Goal: Transaction & Acquisition: Obtain resource

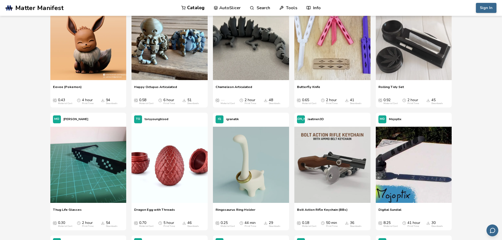
scroll to position [591, 0]
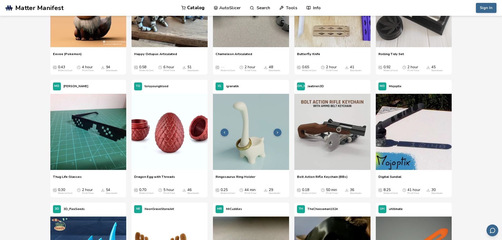
click at [260, 148] on img at bounding box center [251, 132] width 76 height 76
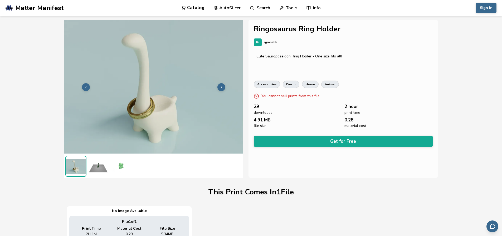
click at [117, 170] on img at bounding box center [120, 166] width 21 height 21
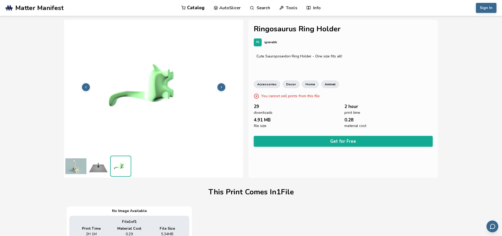
click at [102, 169] on img at bounding box center [98, 166] width 21 height 21
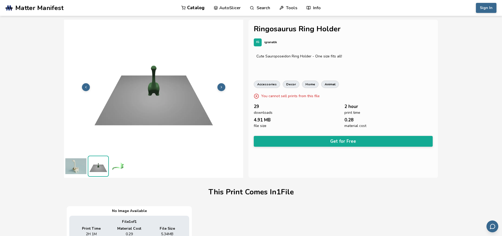
click at [117, 169] on img at bounding box center [120, 166] width 21 height 21
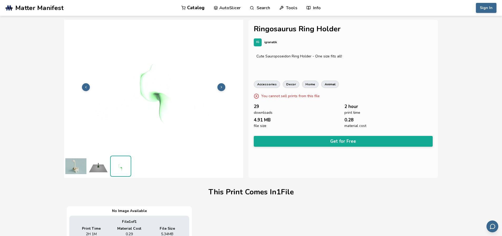
click at [103, 169] on img at bounding box center [98, 166] width 21 height 21
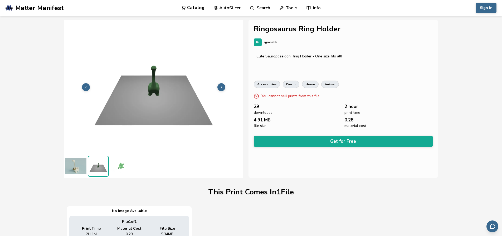
click at [121, 167] on img at bounding box center [120, 166] width 21 height 21
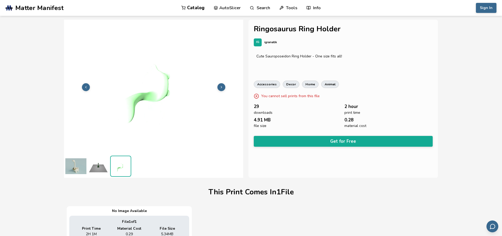
click at [99, 164] on img at bounding box center [98, 166] width 21 height 21
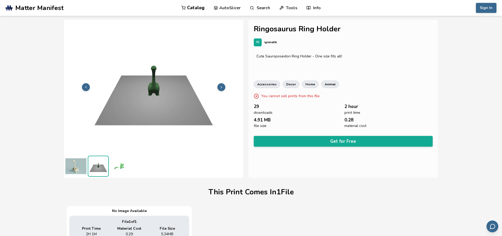
click at [80, 168] on img at bounding box center [75, 166] width 21 height 21
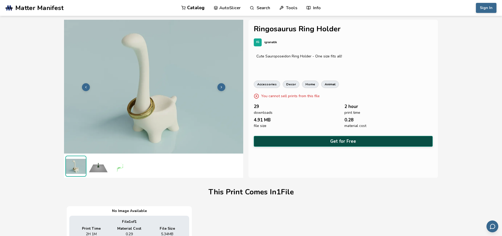
click at [276, 144] on button "Get for Free" at bounding box center [343, 141] width 179 height 11
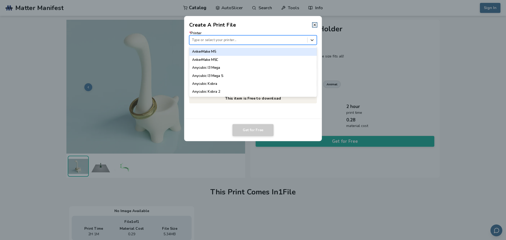
click at [311, 40] on icon at bounding box center [312, 40] width 3 height 2
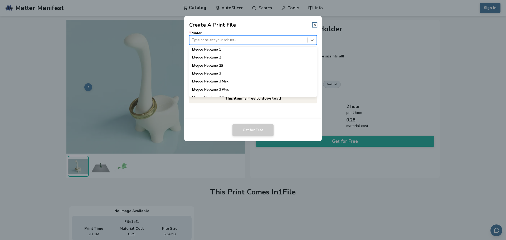
scroll to position [184, 0]
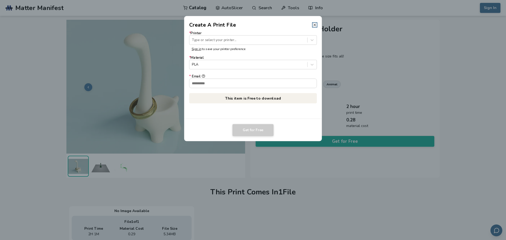
click at [315, 25] on icon at bounding box center [315, 25] width 4 height 4
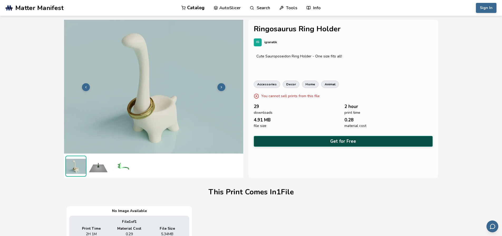
click at [294, 137] on button "Get for Free" at bounding box center [343, 141] width 179 height 11
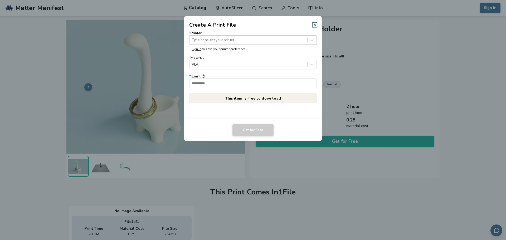
click at [284, 38] on div at bounding box center [248, 39] width 113 height 5
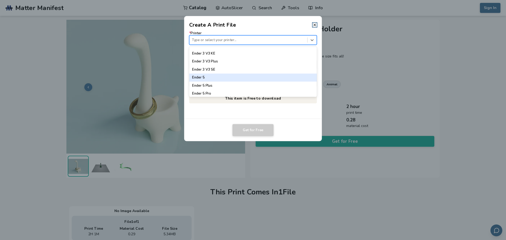
scroll to position [397, 0]
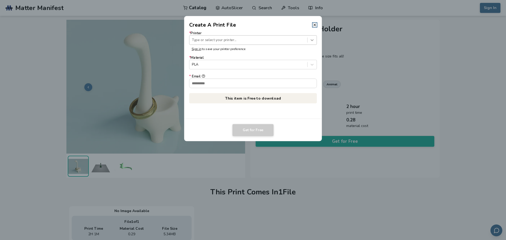
click at [311, 40] on icon at bounding box center [312, 40] width 3 height 2
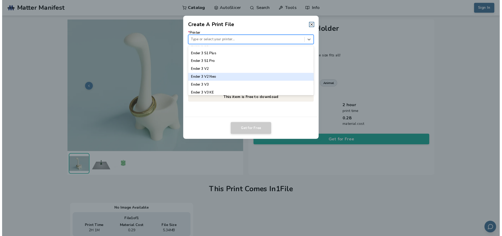
scroll to position [354, 0]
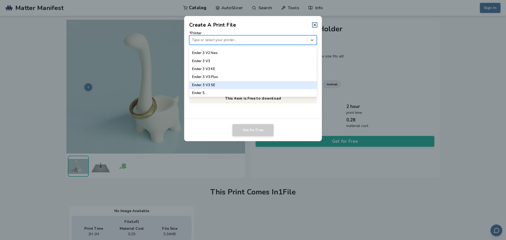
click at [278, 84] on div "Ender 3 V3 SE" at bounding box center [253, 85] width 128 height 8
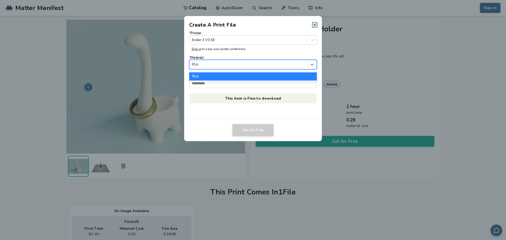
click at [242, 67] on div at bounding box center [248, 64] width 113 height 5
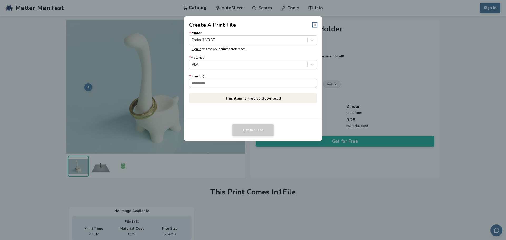
click at [239, 82] on input "* Email" at bounding box center [252, 83] width 127 height 9
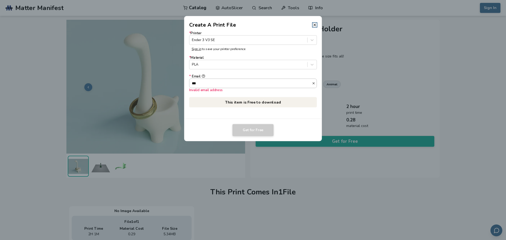
type input "****"
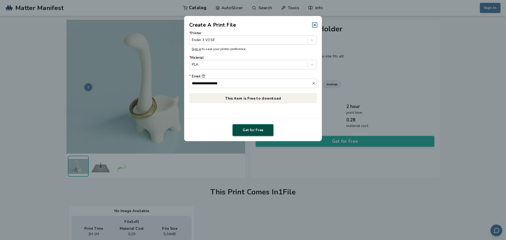
type input "**********"
click at [250, 128] on button "Get for Free" at bounding box center [252, 130] width 41 height 12
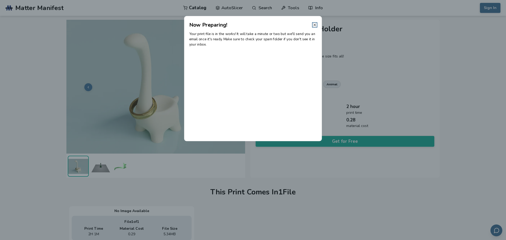
click at [315, 23] on icon at bounding box center [315, 25] width 4 height 4
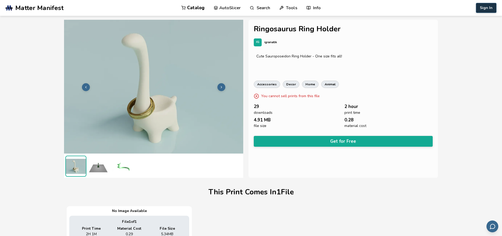
click at [483, 9] on button "Sign In" at bounding box center [486, 8] width 21 height 10
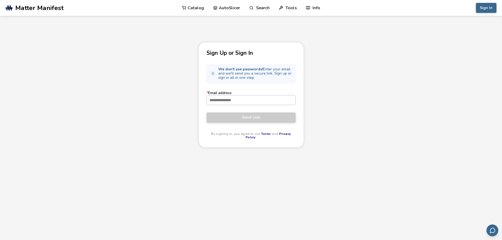
click at [270, 100] on input "* Email address" at bounding box center [251, 99] width 89 height 9
type input "**********"
click at [265, 119] on span "Send Link" at bounding box center [251, 117] width 81 height 4
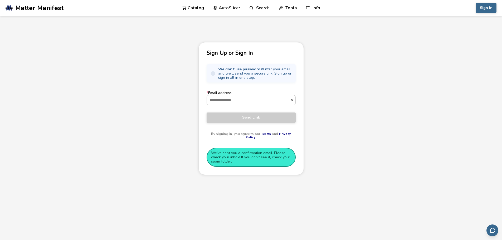
click at [343, 46] on div "Sign Up or Sign In We don't use passwords! Enter your email and we'll send you …" at bounding box center [251, 154] width 502 height 225
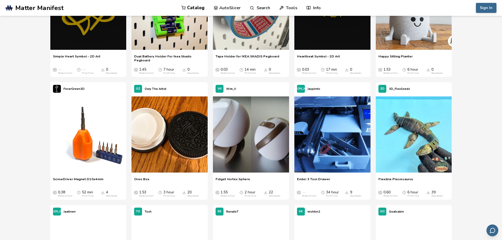
scroll to position [3720, 0]
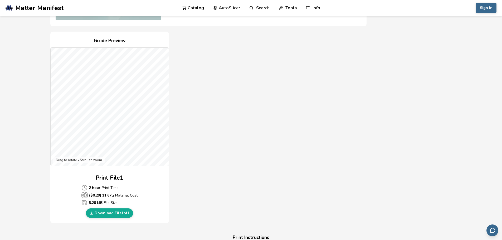
scroll to position [105, 0]
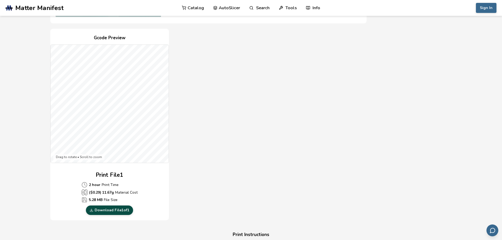
click at [122, 212] on link "Download File 1 of 1" at bounding box center [109, 210] width 47 height 9
click at [467, 65] on section "Download Your Print File Ringosaurus Ring Holder Ringosaurus Ring Holder Create…" at bounding box center [251, 200] width 502 height 581
